Goal: Information Seeking & Learning: Check status

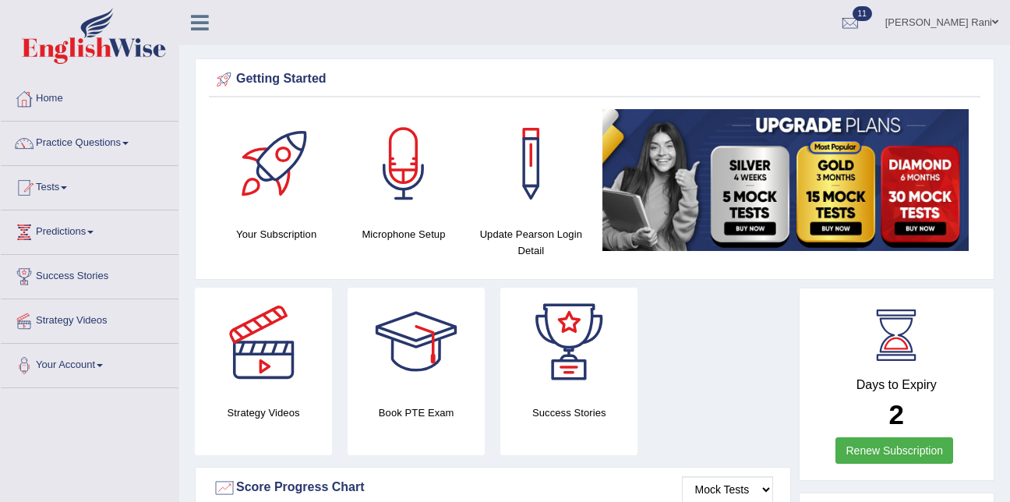
click at [56, 189] on link "Tests" at bounding box center [90, 185] width 178 height 39
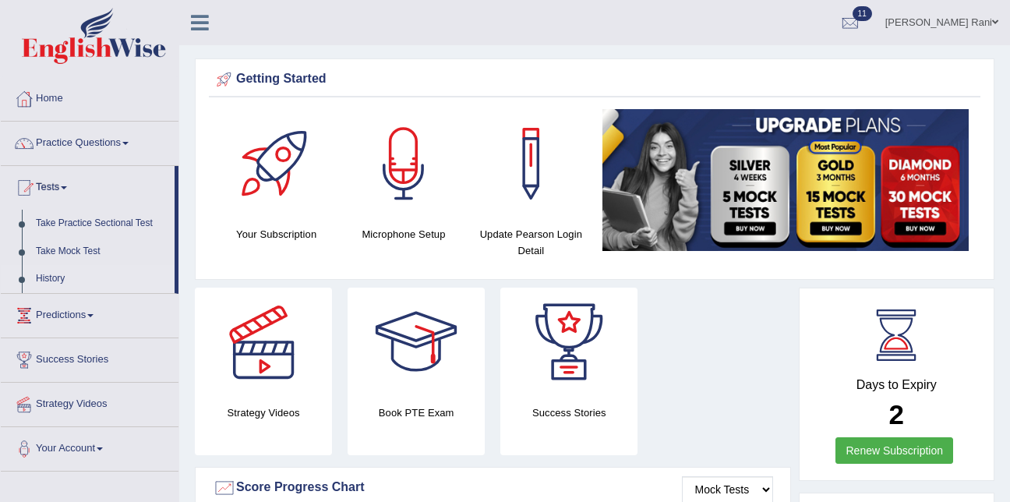
click at [64, 277] on link "History" at bounding box center [102, 279] width 146 height 28
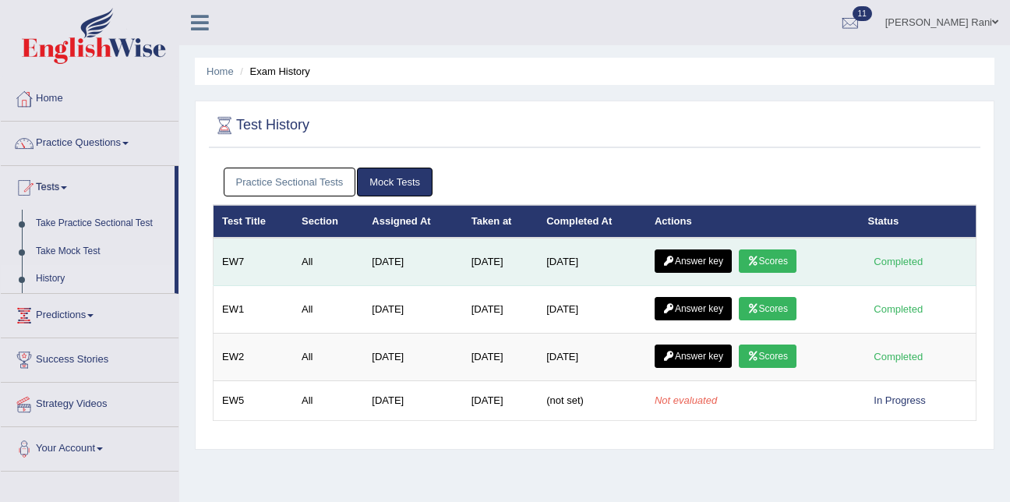
click at [763, 259] on link "Scores" at bounding box center [768, 260] width 58 height 23
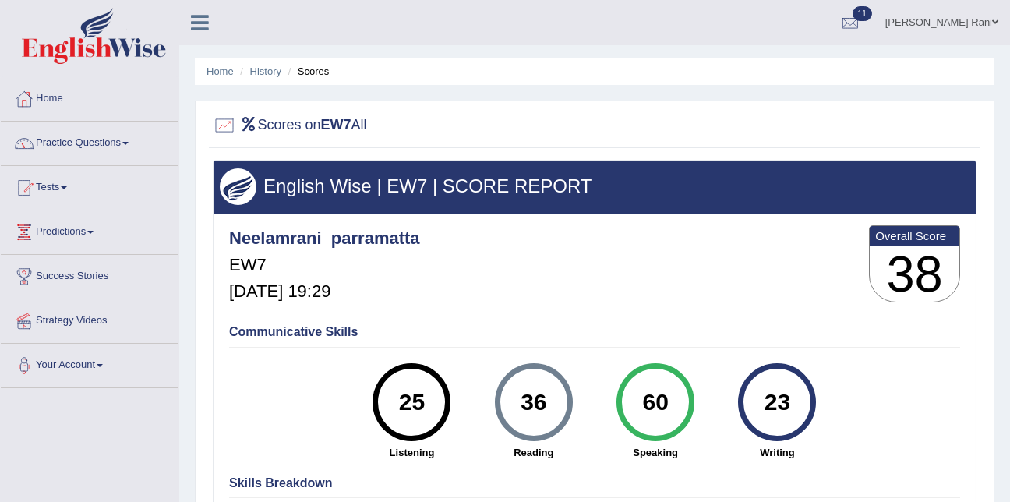
click at [265, 76] on link "History" at bounding box center [265, 71] width 31 height 12
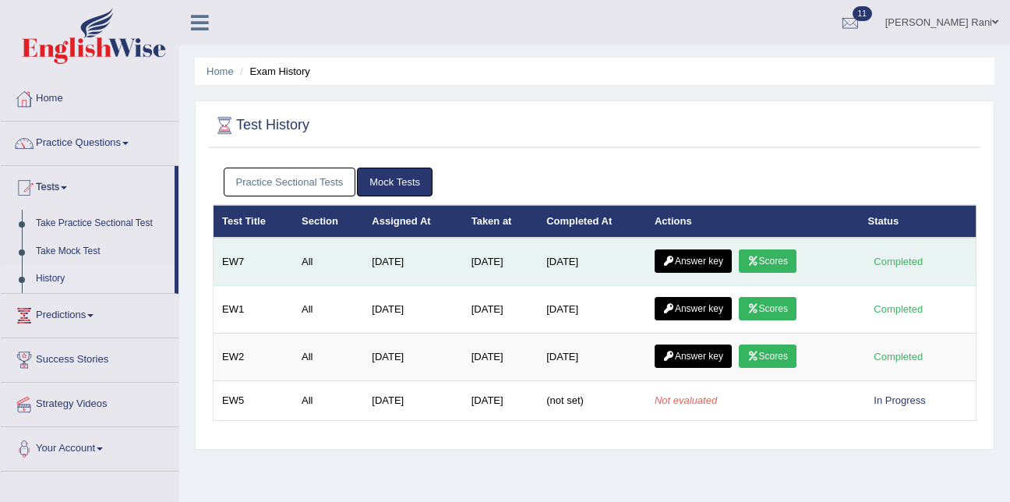
click at [682, 255] on link "Answer key" at bounding box center [692, 260] width 77 height 23
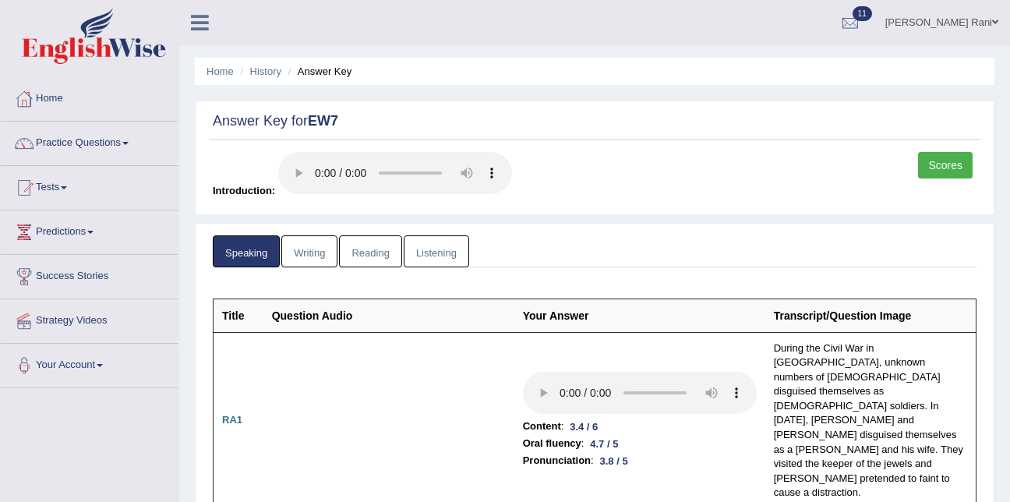
click at [316, 258] on link "Writing" at bounding box center [309, 251] width 56 height 32
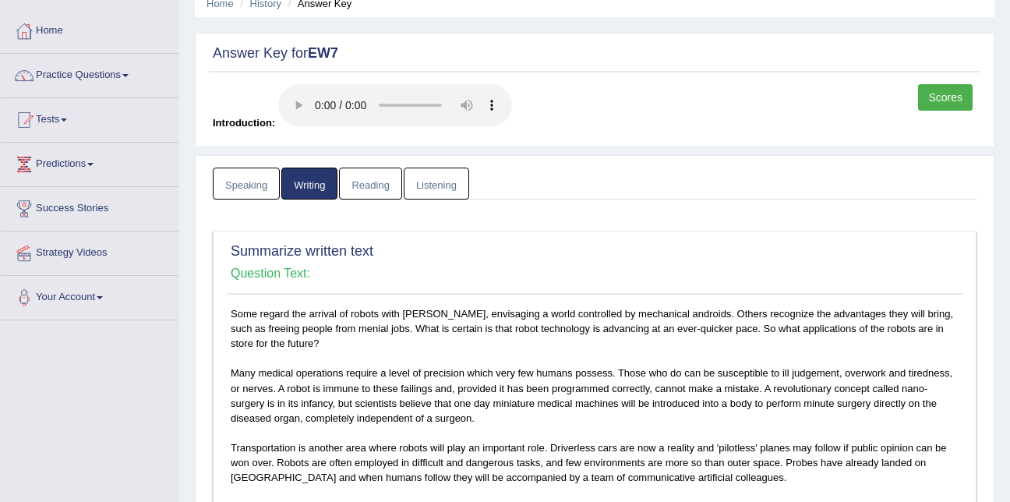
scroll to position [45, 0]
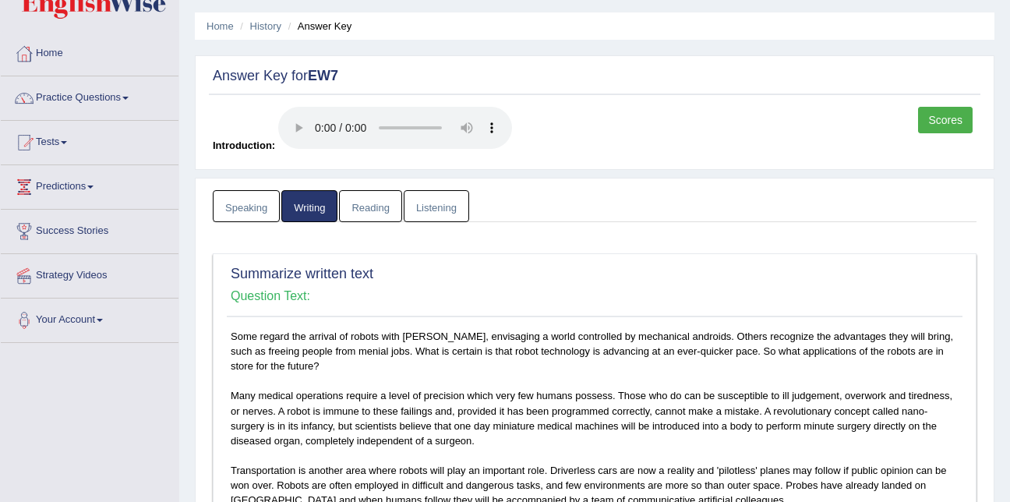
click at [355, 217] on link "Reading" at bounding box center [370, 206] width 62 height 32
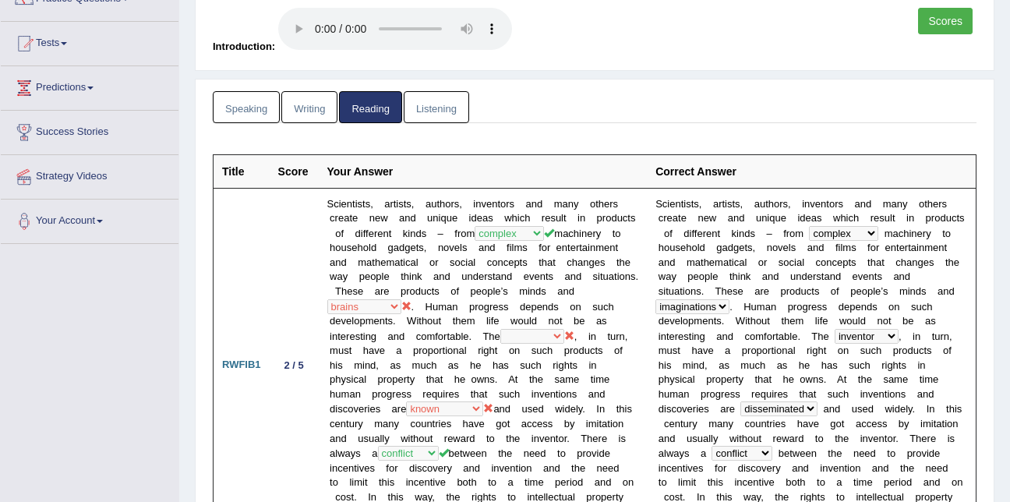
scroll to position [143, 0]
click at [417, 105] on link "Listening" at bounding box center [436, 108] width 65 height 32
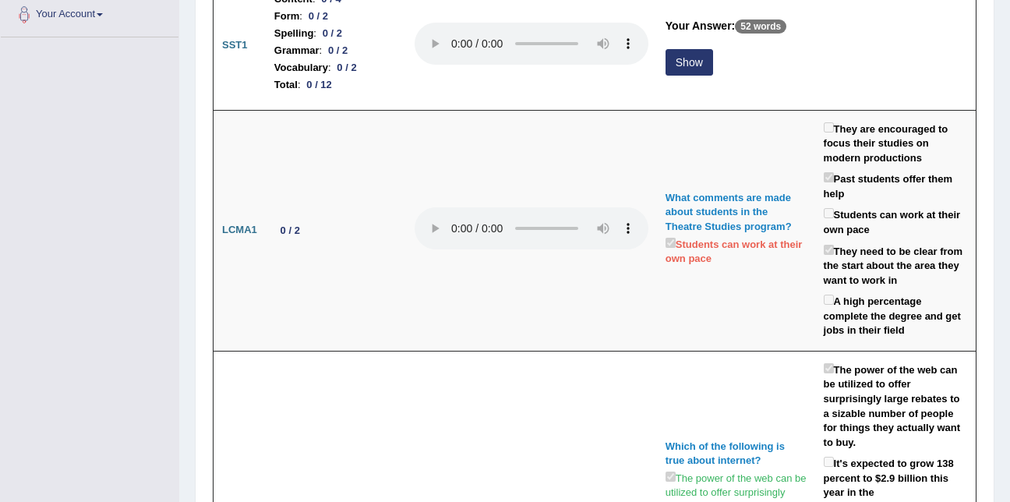
scroll to position [351, 0]
click at [417, 105] on td at bounding box center [531, 45] width 251 height 129
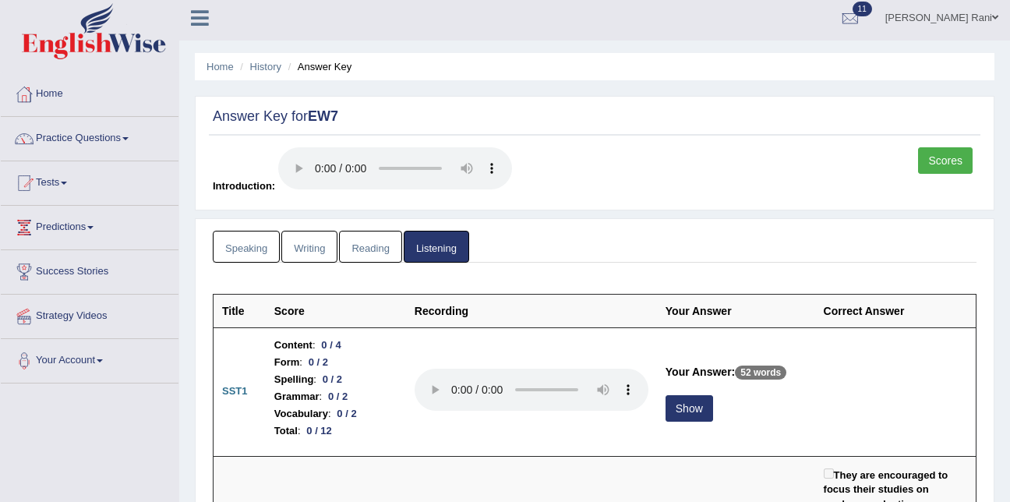
scroll to position [0, 0]
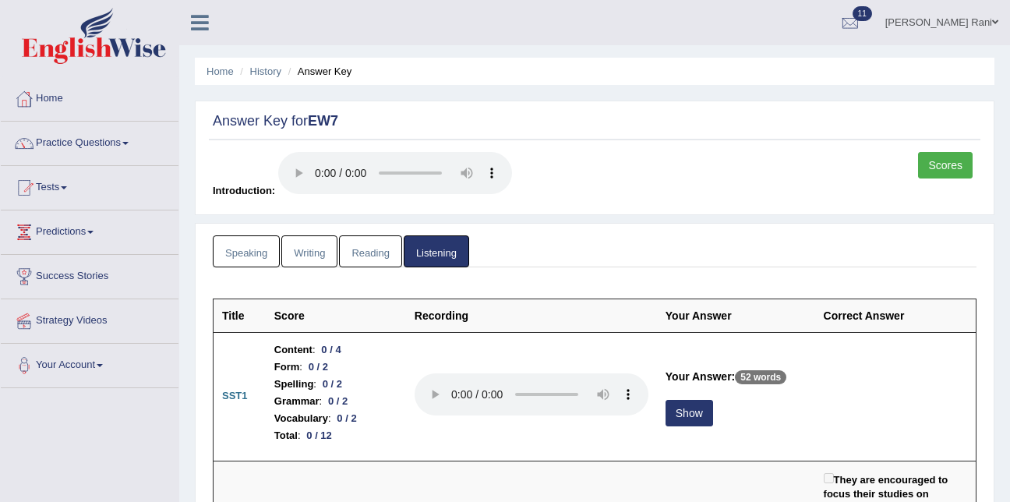
click at [965, 163] on link "Scores" at bounding box center [945, 165] width 55 height 26
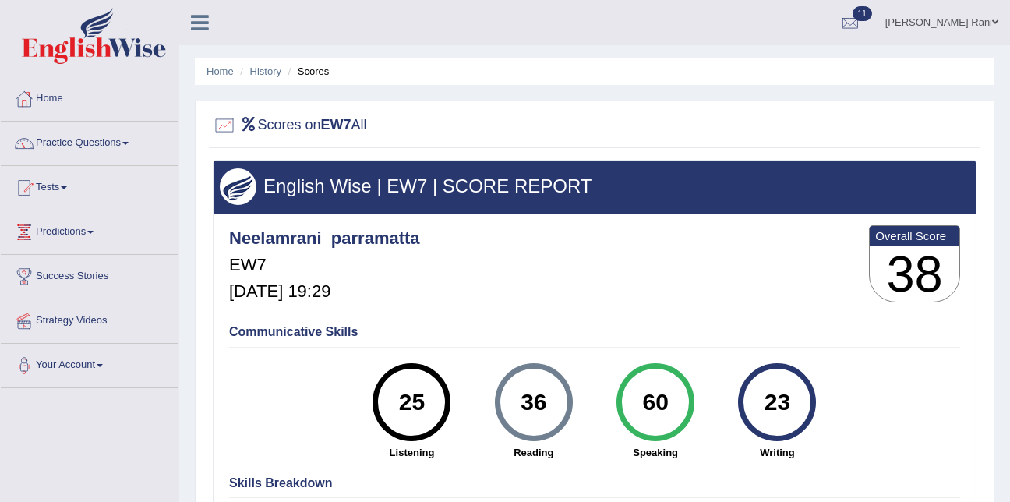
click at [271, 76] on link "History" at bounding box center [265, 71] width 31 height 12
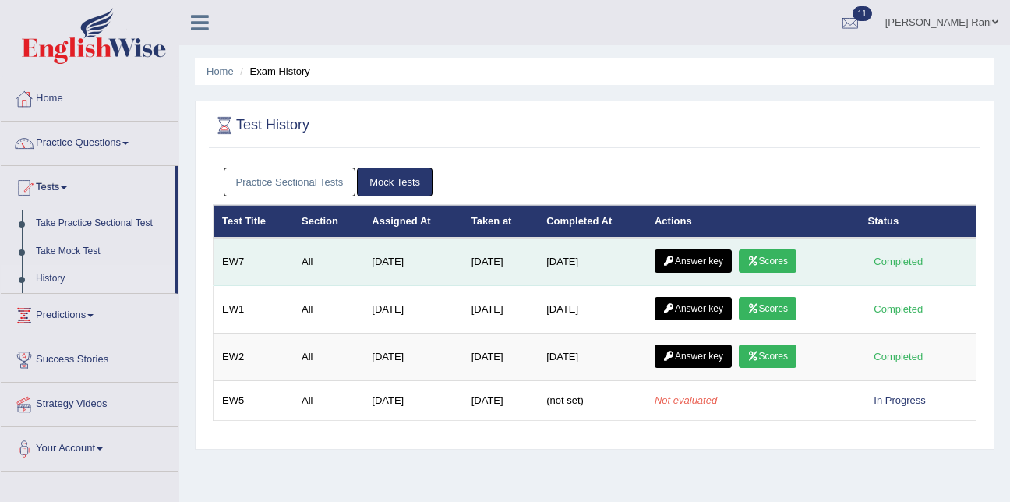
click at [682, 250] on link "Answer key" at bounding box center [692, 260] width 77 height 23
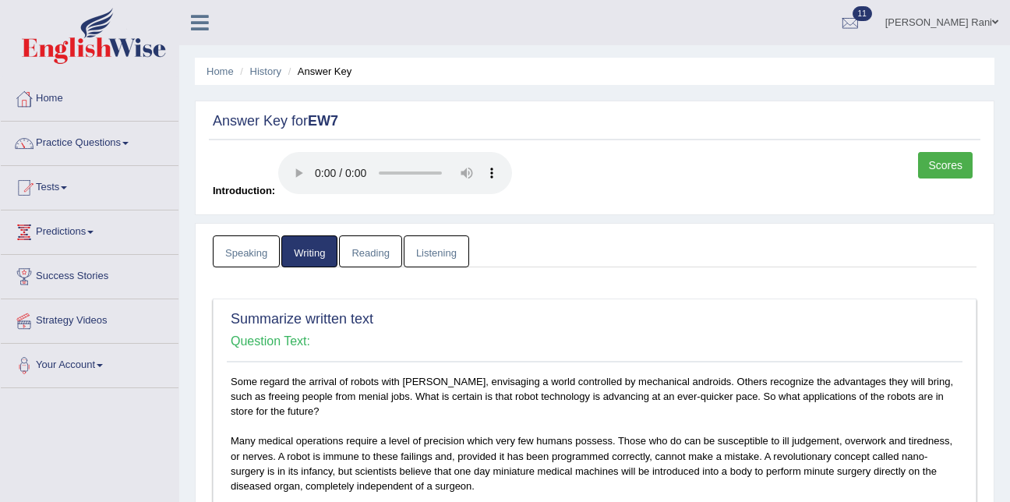
click at [424, 250] on link "Listening" at bounding box center [436, 251] width 65 height 32
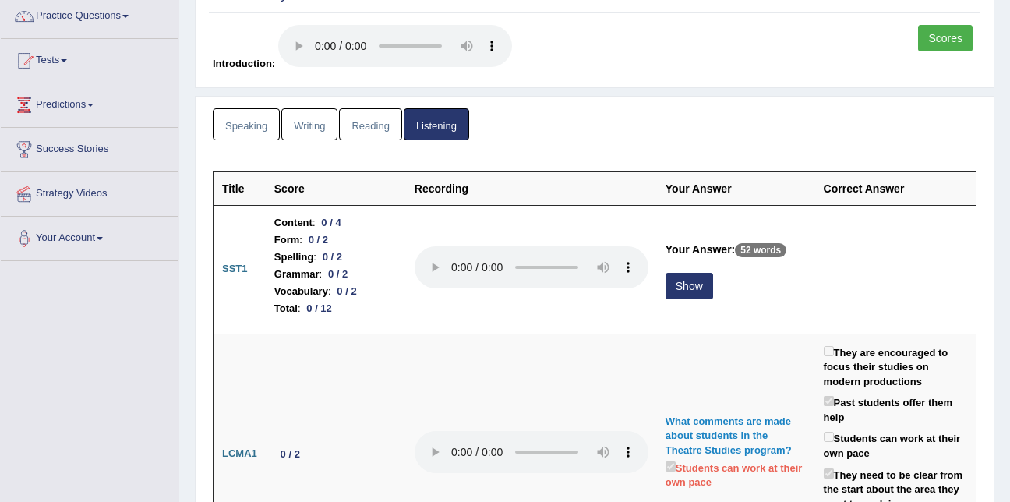
scroll to position [118, 0]
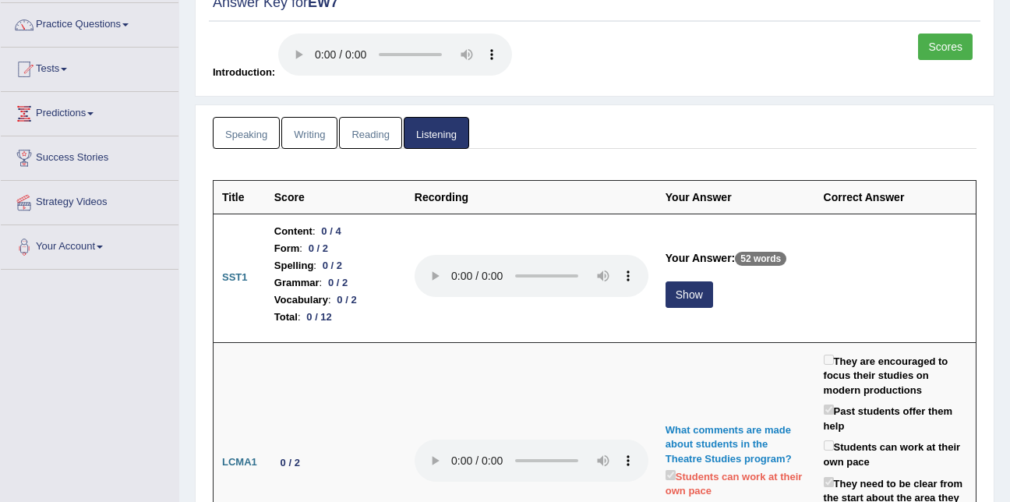
click at [390, 141] on link "Reading" at bounding box center [370, 133] width 62 height 32
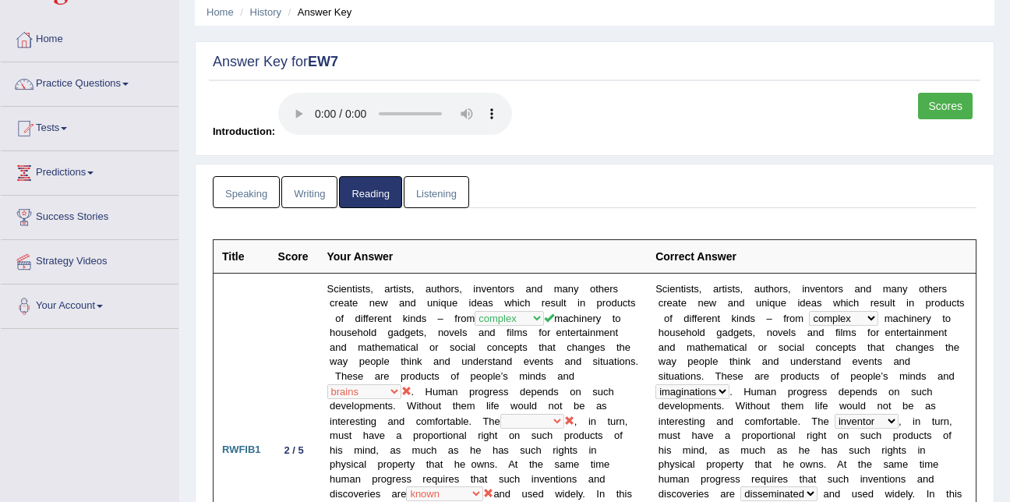
scroll to position [0, 0]
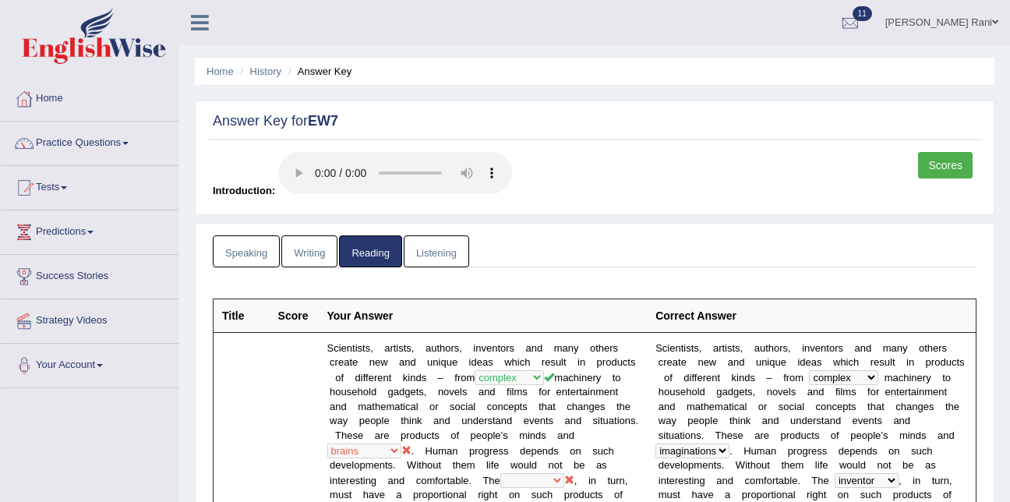
click at [425, 249] on link "Listening" at bounding box center [436, 251] width 65 height 32
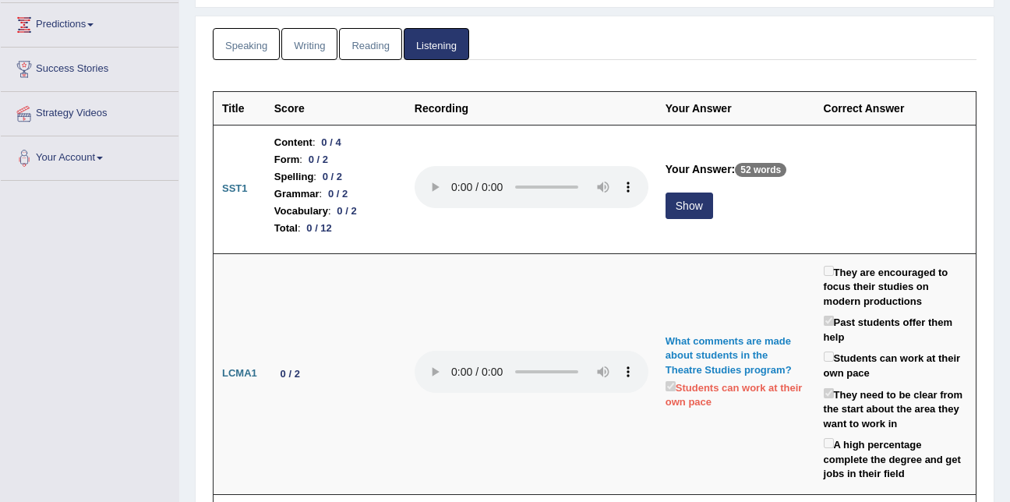
scroll to position [208, 0]
click at [425, 249] on td at bounding box center [531, 188] width 251 height 129
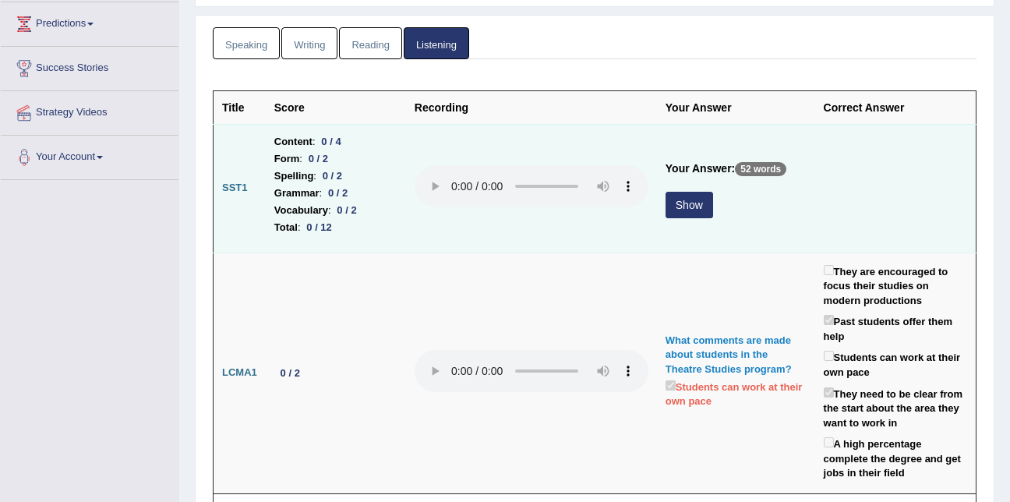
click at [680, 199] on button "Show" at bounding box center [689, 205] width 48 height 26
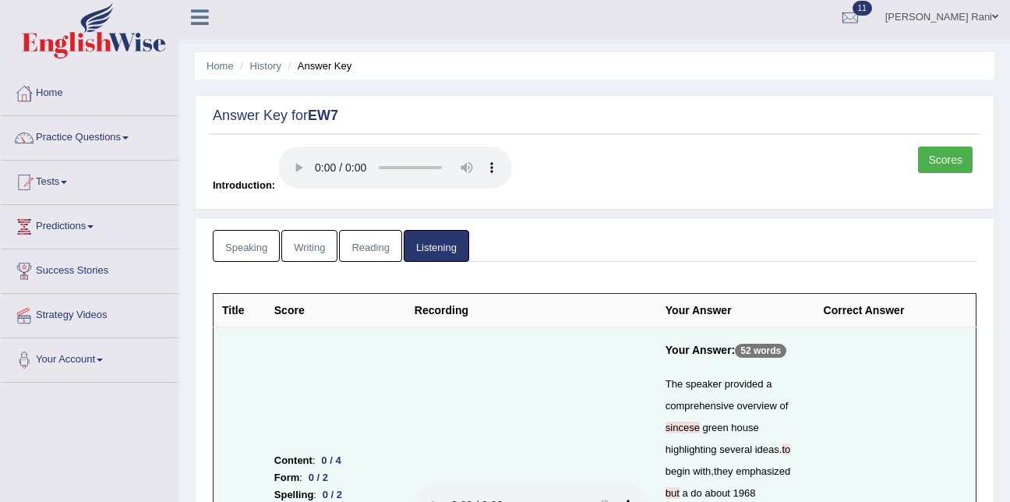
scroll to position [5, 0]
click at [252, 245] on link "Speaking" at bounding box center [246, 247] width 67 height 32
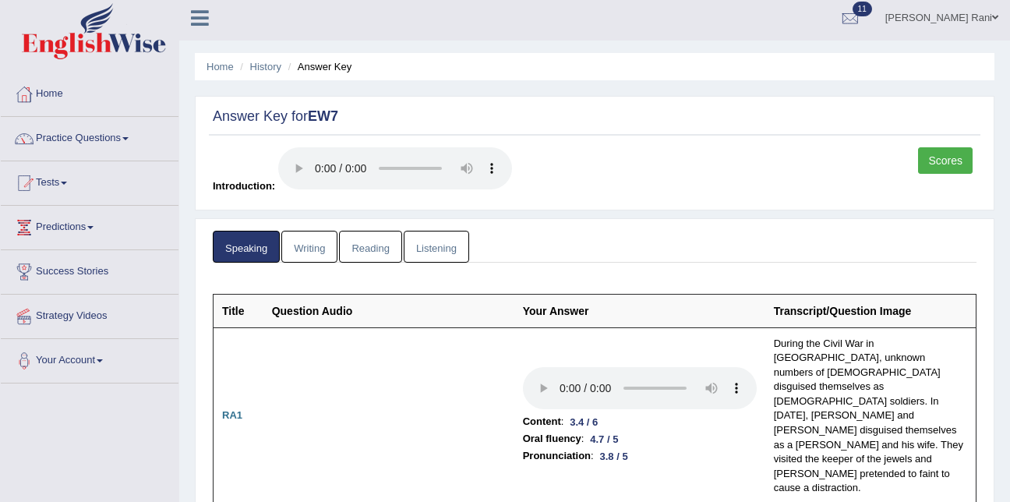
scroll to position [10, 0]
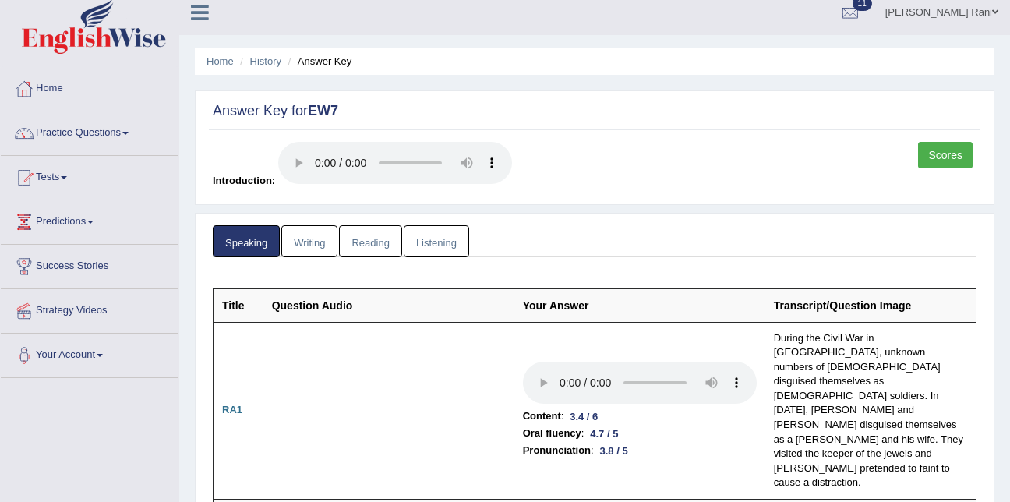
click at [955, 161] on link "Scores" at bounding box center [945, 155] width 55 height 26
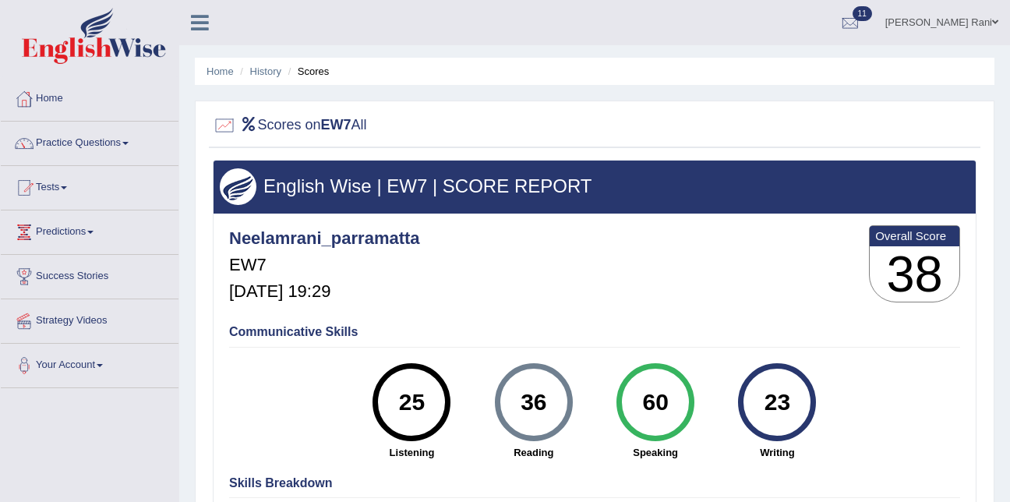
click at [955, 160] on div "English Wise | EW7 | SCORE REPORT" at bounding box center [594, 186] width 762 height 52
click at [259, 79] on li "History" at bounding box center [258, 71] width 45 height 15
click at [266, 70] on link "History" at bounding box center [265, 71] width 31 height 12
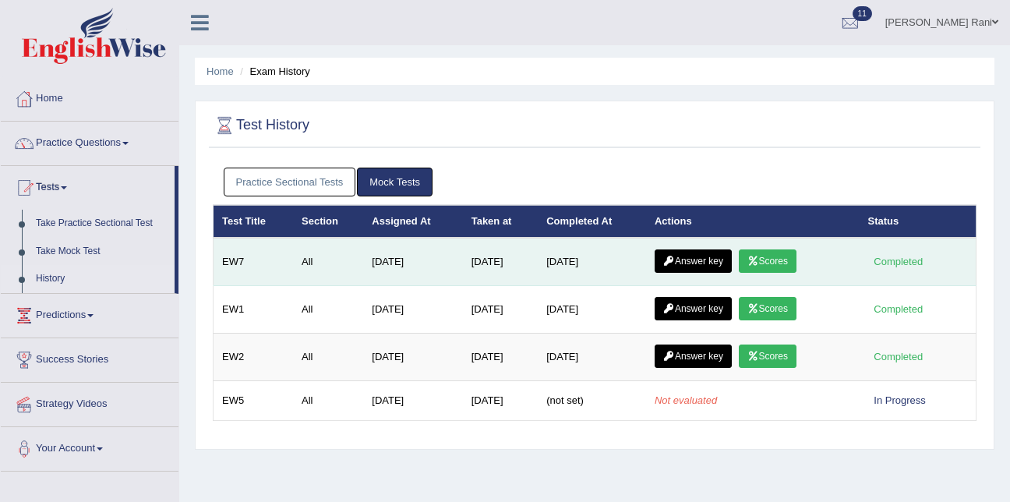
click at [692, 270] on link "Answer key" at bounding box center [692, 260] width 77 height 23
